Goal: Find specific page/section: Find specific page/section

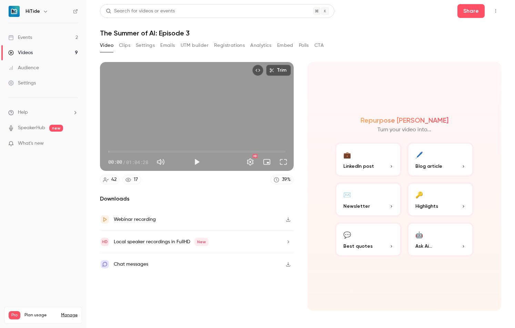
click at [225, 44] on button "Registrations" at bounding box center [229, 45] width 31 height 11
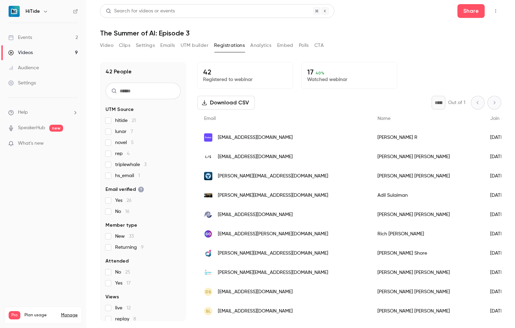
click at [26, 40] on div "Events" at bounding box center [20, 37] width 24 height 7
